Goal: Task Accomplishment & Management: Manage account settings

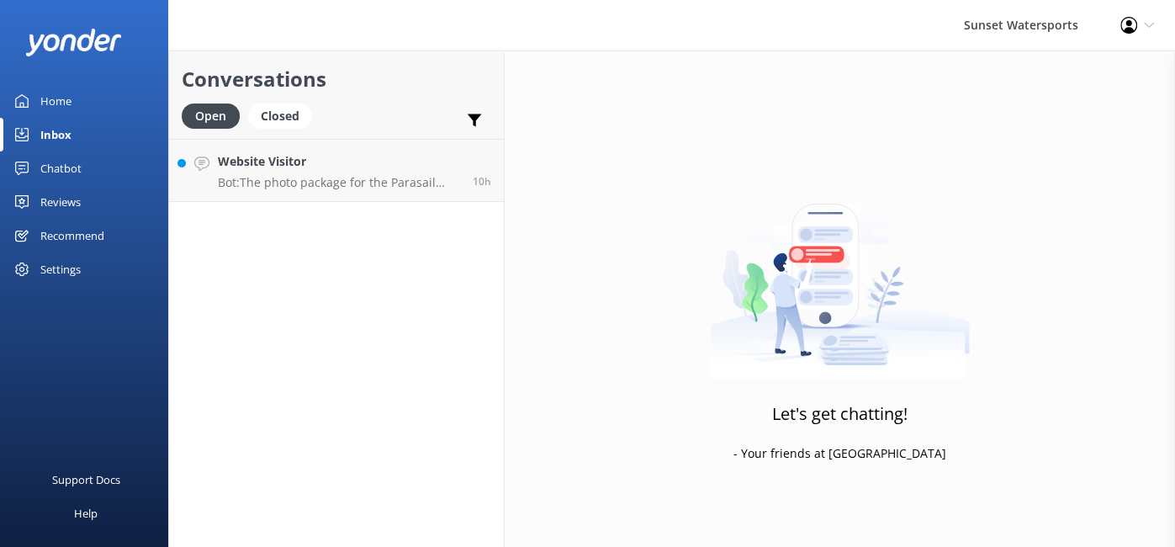
click at [1121, 29] on use at bounding box center [1129, 25] width 17 height 17
click at [1065, 19] on div "Sunset Watersports" at bounding box center [1021, 25] width 156 height 50
